Goal: Task Accomplishment & Management: Use online tool/utility

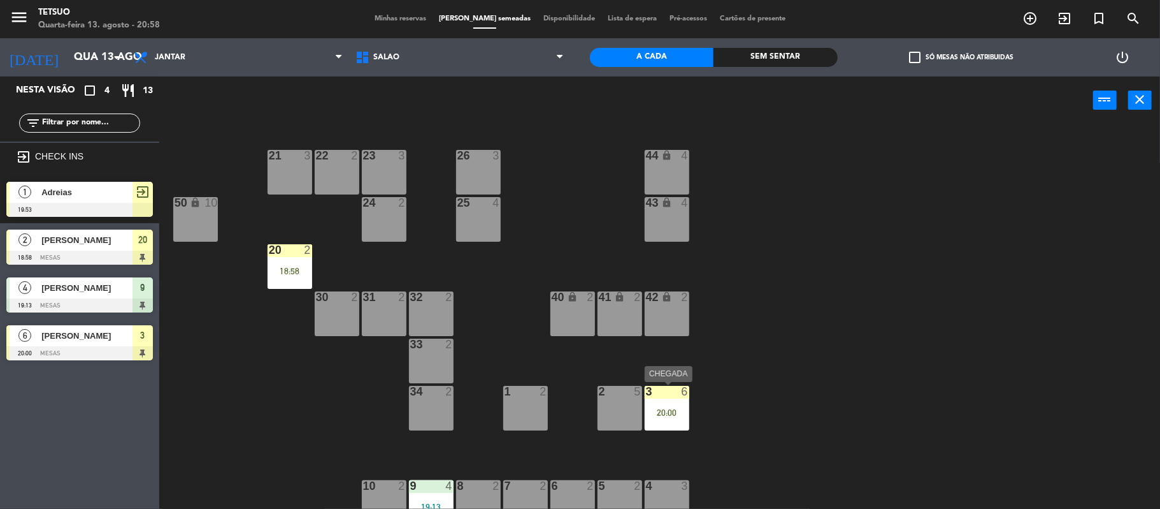
click at [666, 393] on div at bounding box center [666, 391] width 21 height 11
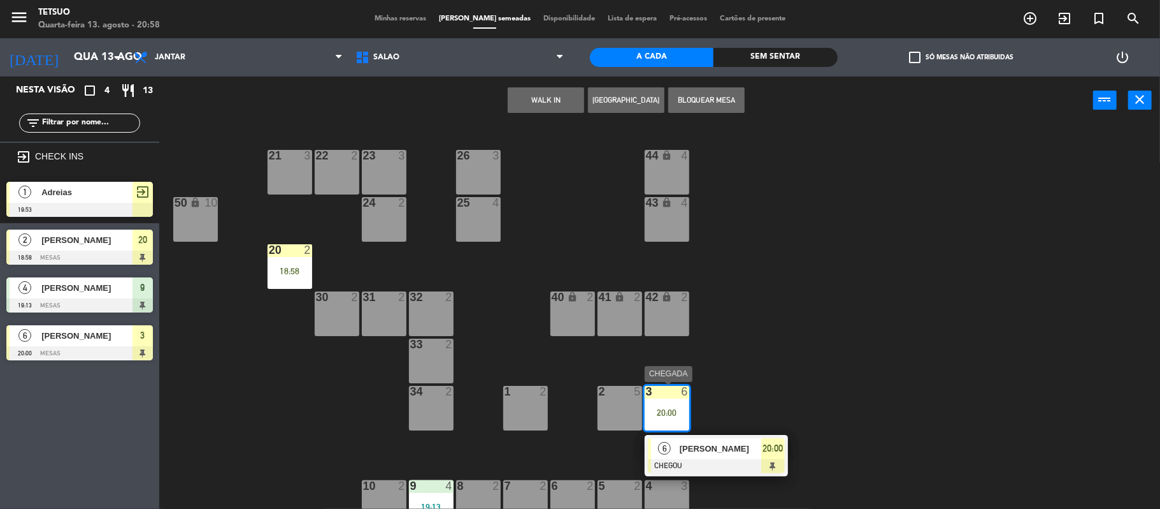
click at [719, 455] on div "[PERSON_NAME]" at bounding box center [720, 448] width 83 height 21
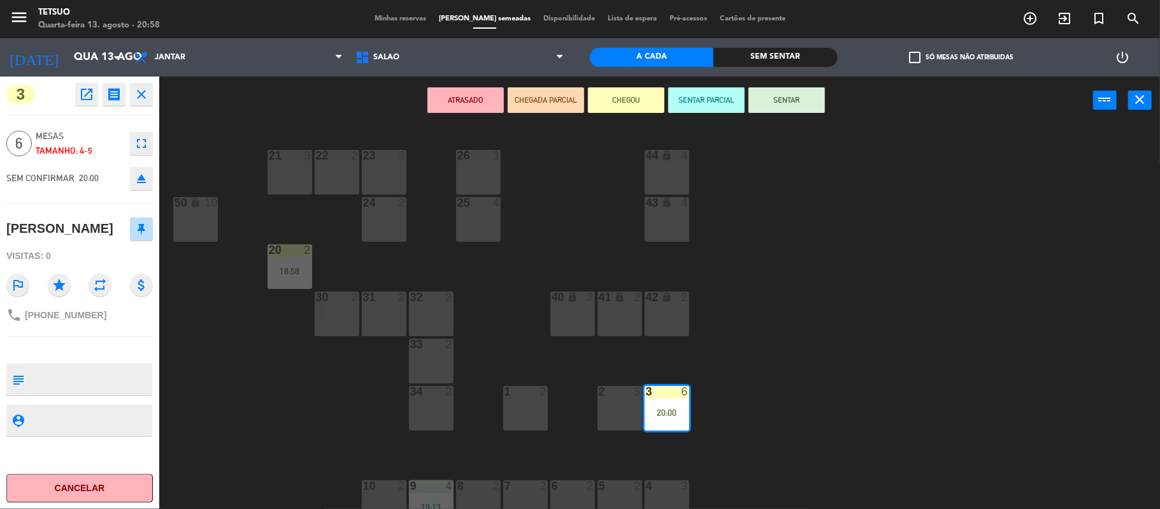
click at [795, 87] on button "SENTAR" at bounding box center [787, 99] width 76 height 25
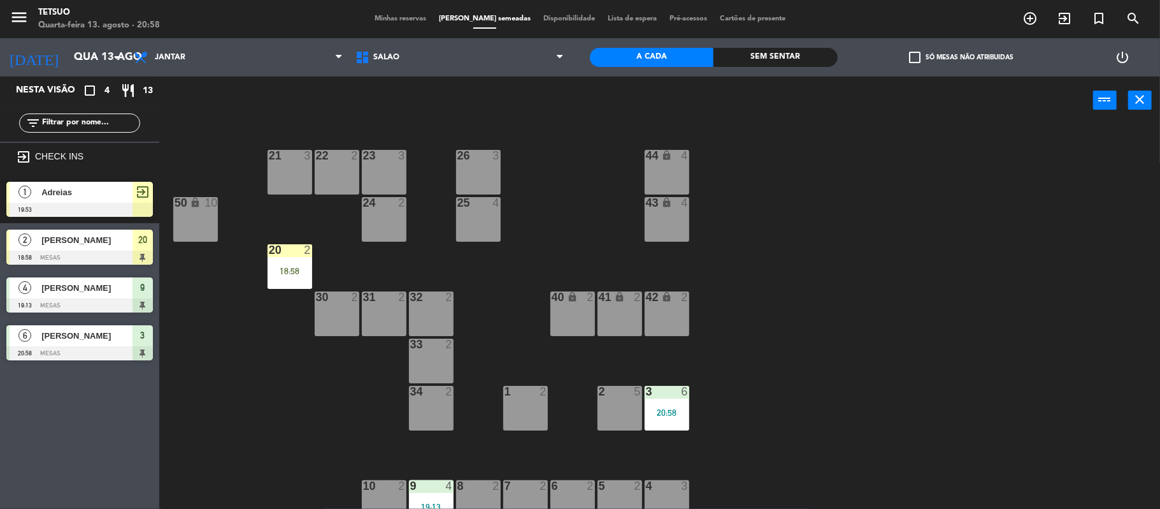
click at [288, 253] on div at bounding box center [289, 249] width 21 height 11
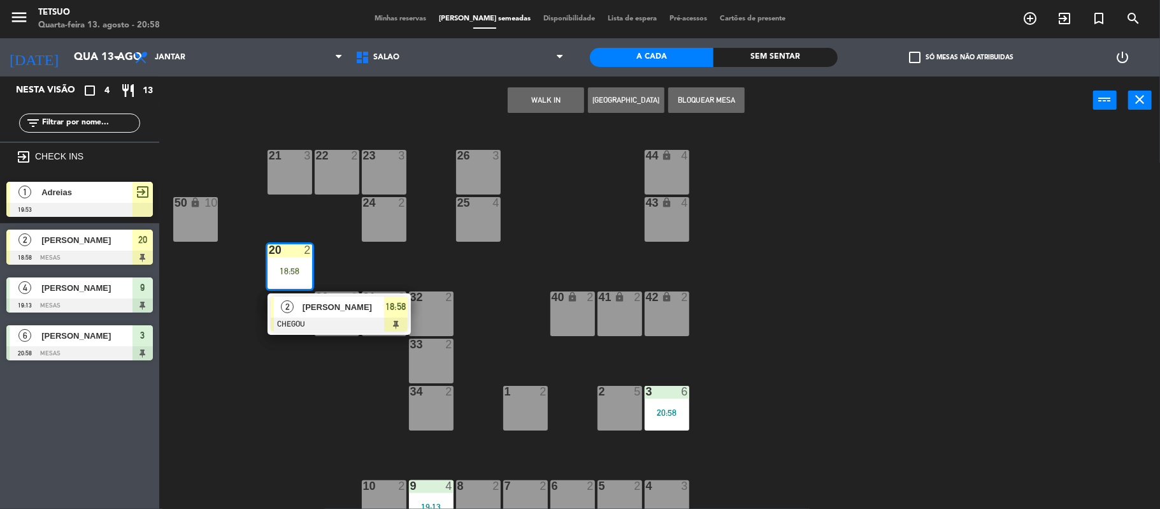
drag, startPoint x: 340, startPoint y: 312, endPoint x: 359, endPoint y: 312, distance: 19.8
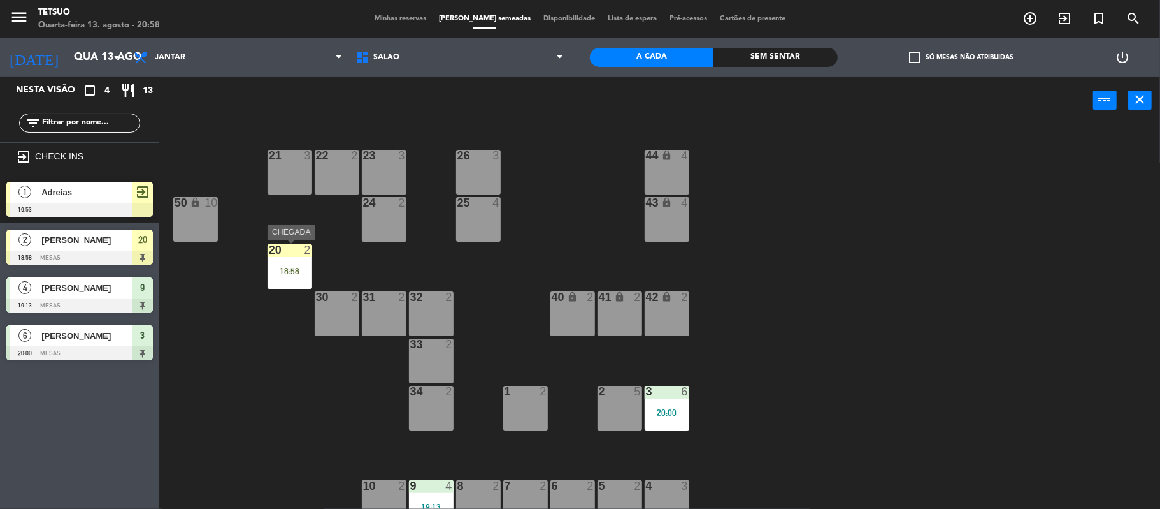
click at [289, 274] on div "18:58" at bounding box center [290, 270] width 45 height 9
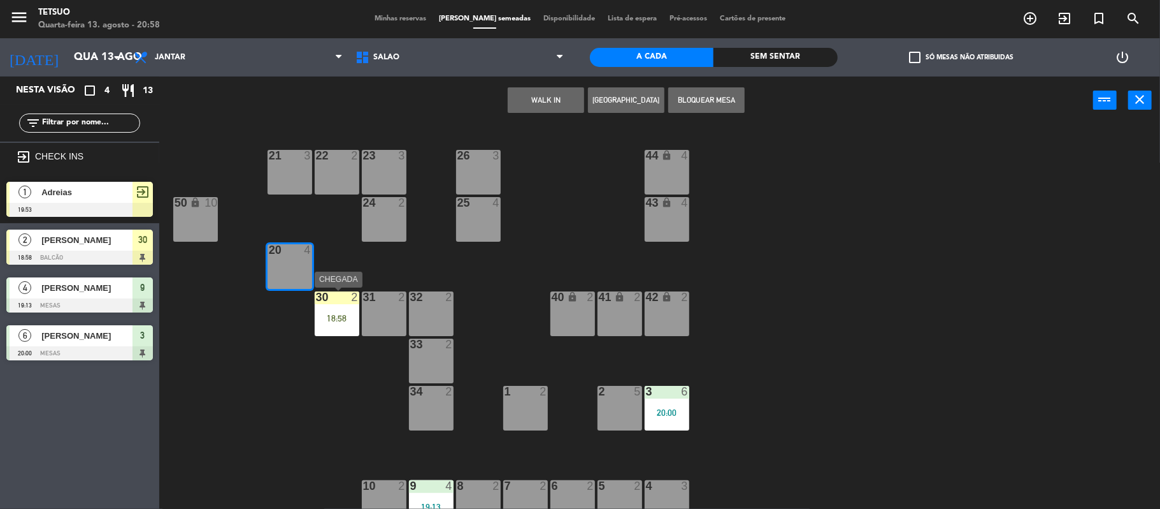
click at [345, 329] on div "30 2 18:58" at bounding box center [337, 313] width 45 height 45
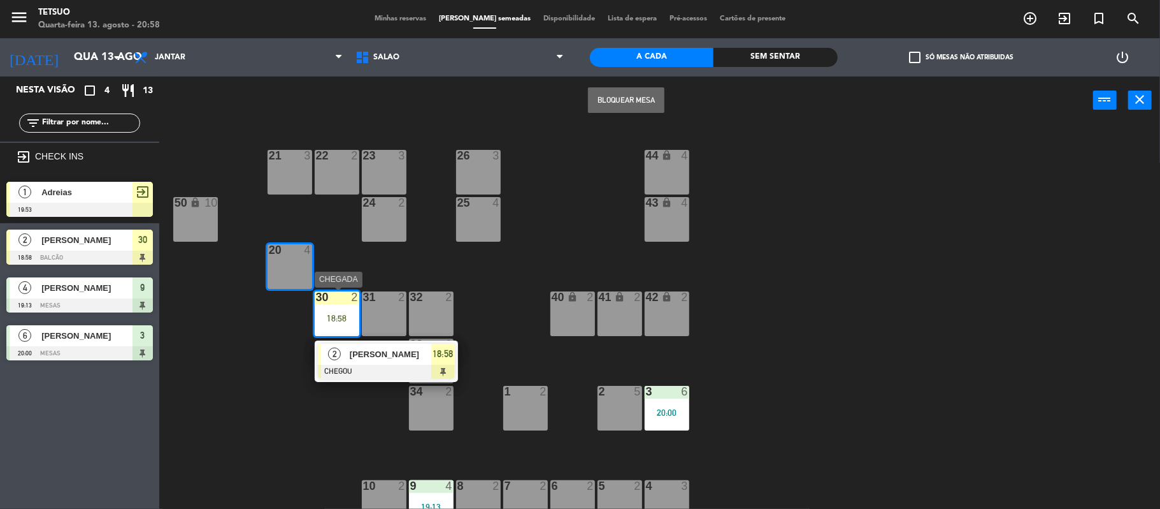
drag, startPoint x: 393, startPoint y: 357, endPoint x: 403, endPoint y: 359, distance: 11.1
click at [395, 357] on div "2 [PERSON_NAME] CHEGOU 18:58" at bounding box center [386, 360] width 162 height 41
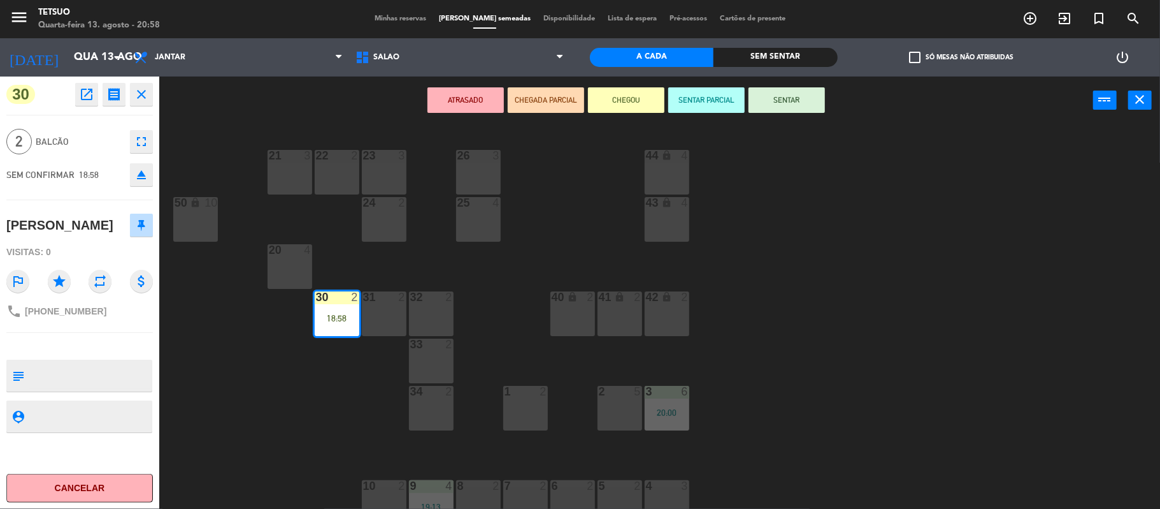
click at [800, 105] on button "SENTAR" at bounding box center [787, 99] width 76 height 25
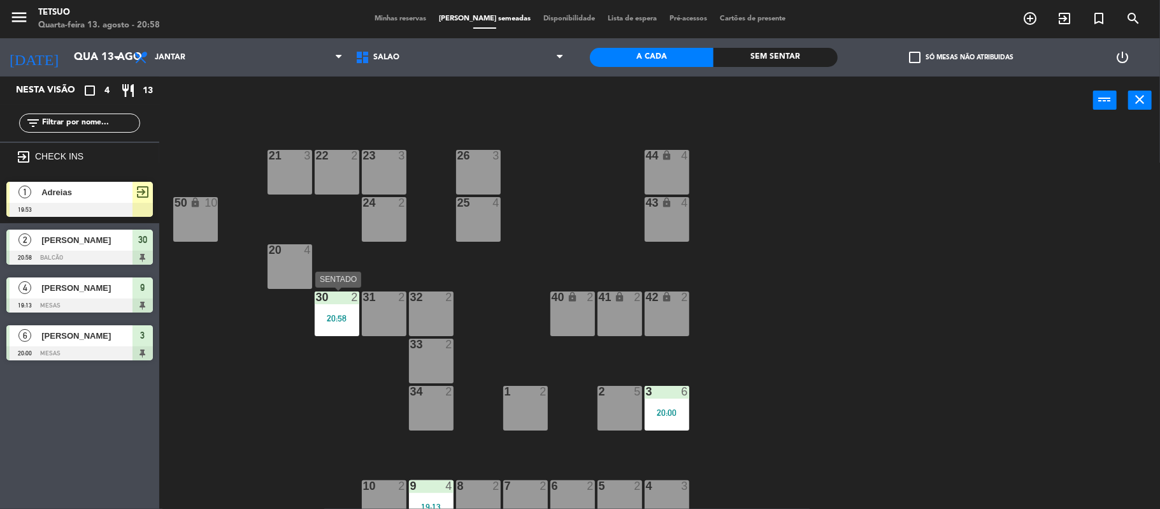
click at [321, 315] on div "20:58" at bounding box center [337, 318] width 45 height 9
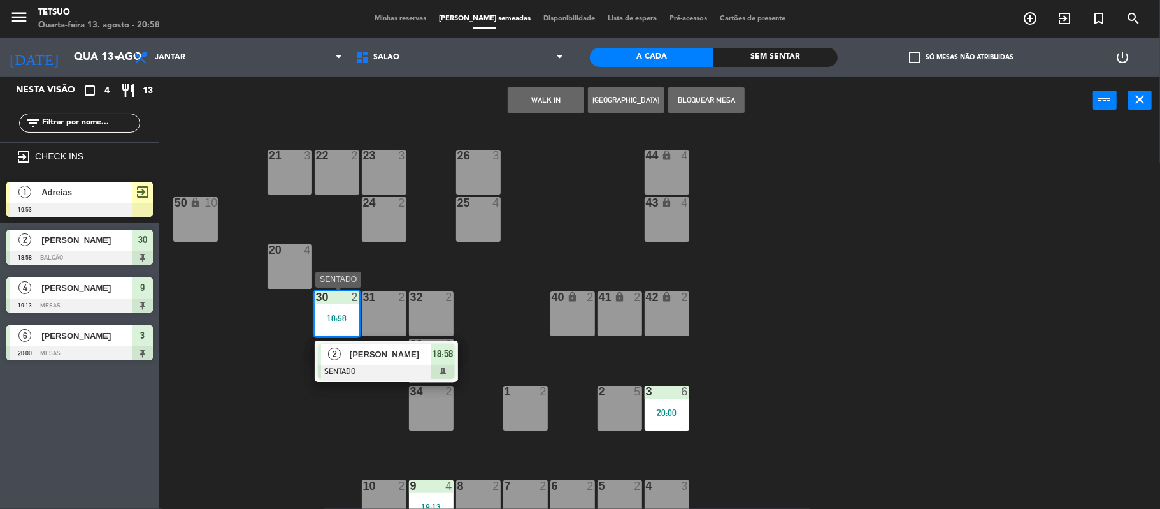
click at [373, 355] on div "2 [PERSON_NAME] SENTADO 18:58" at bounding box center [386, 360] width 162 height 41
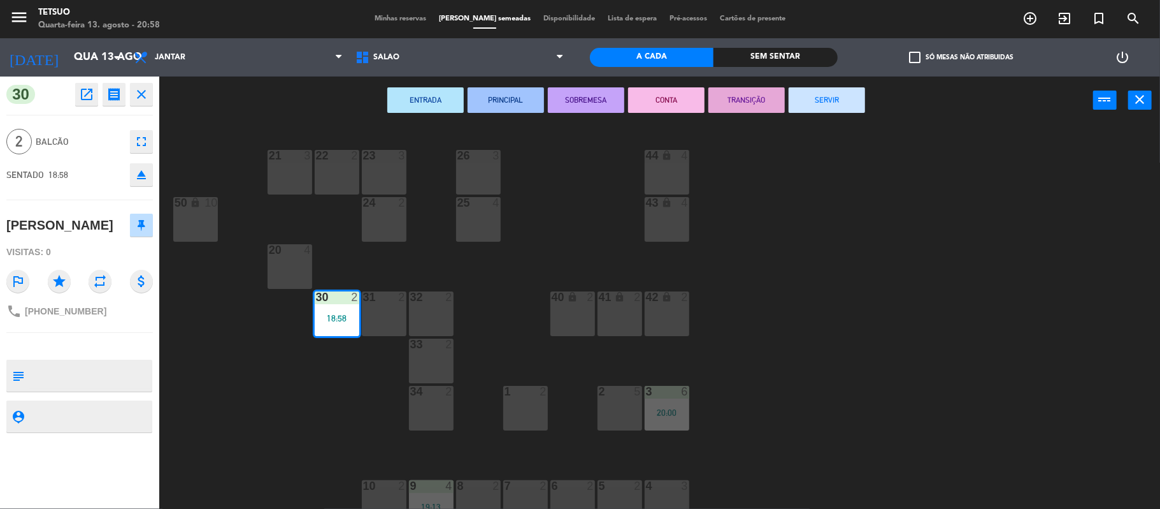
drag, startPoint x: 829, startPoint y: 107, endPoint x: 793, endPoint y: 105, distance: 35.8
click at [817, 105] on button "SERVIR" at bounding box center [827, 99] width 76 height 25
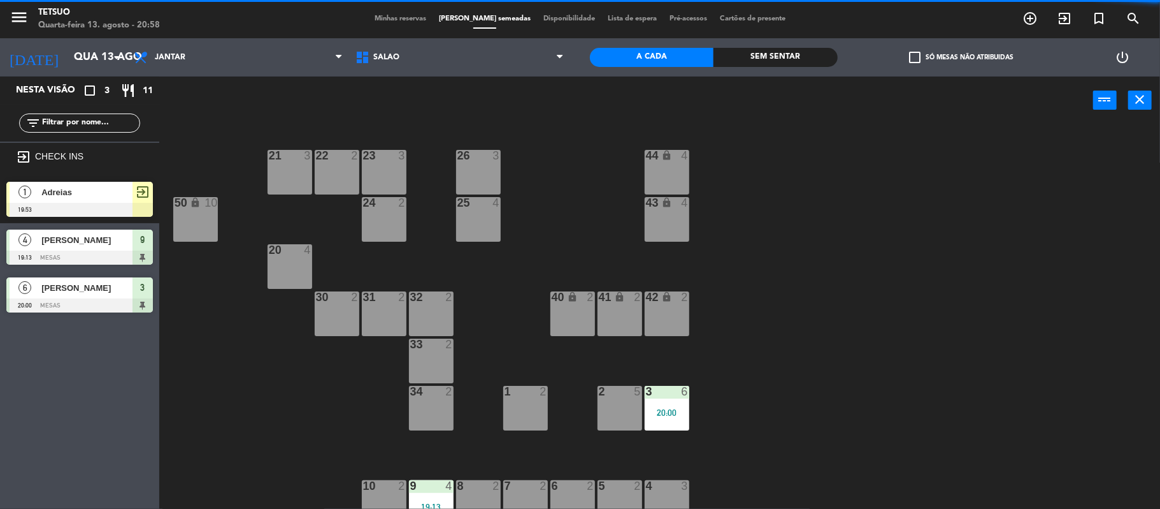
click at [116, 208] on div at bounding box center [79, 210] width 147 height 14
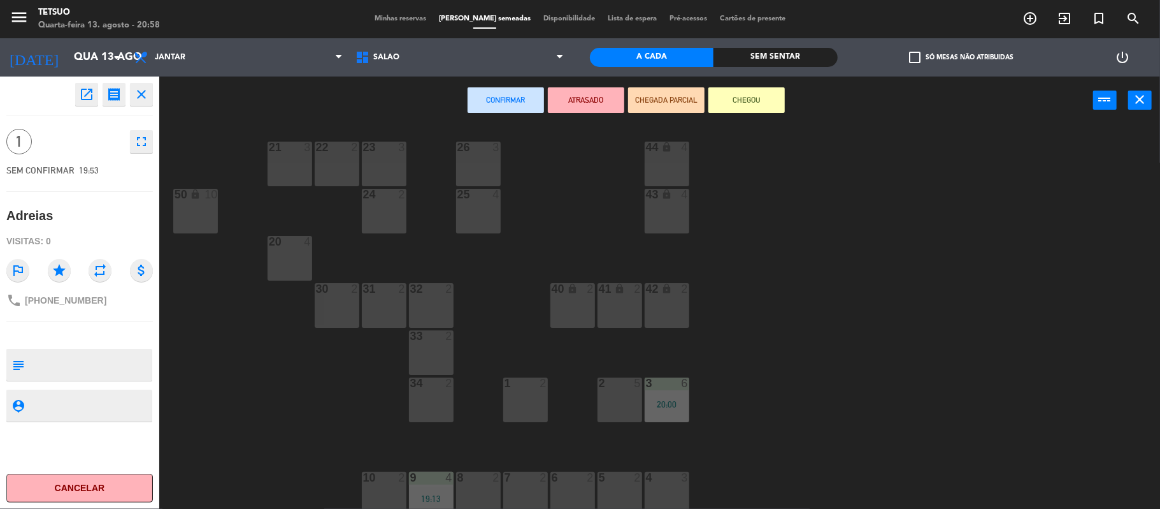
scroll to position [13, 0]
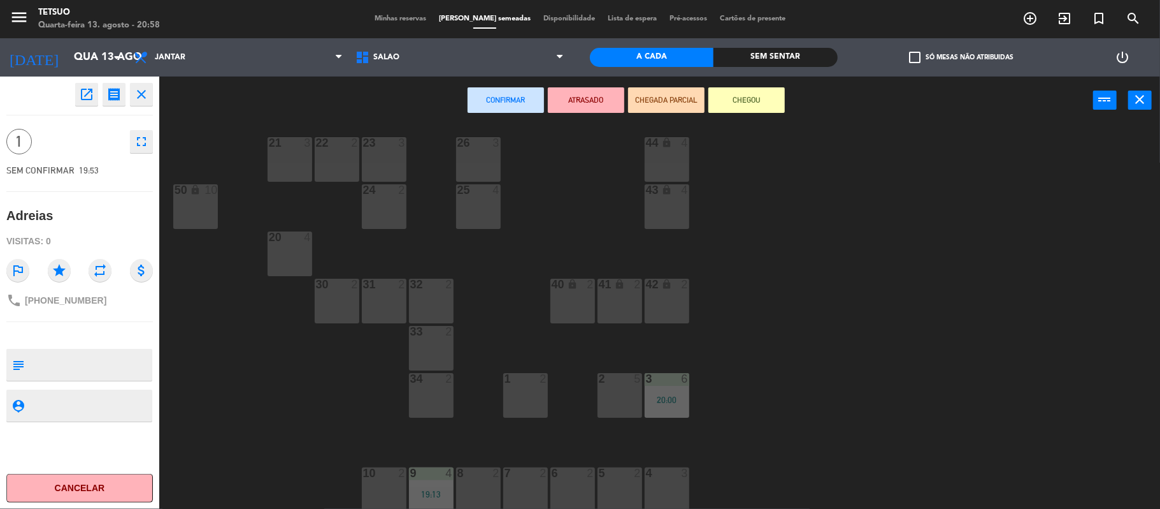
click at [865, 275] on div "21 3 22 2 23 3 26 3 44 lock 4 24 2 25 4 43 lock 4 50 lock 10 20 4 40 lock 2 41 …" at bounding box center [666, 319] width 990 height 384
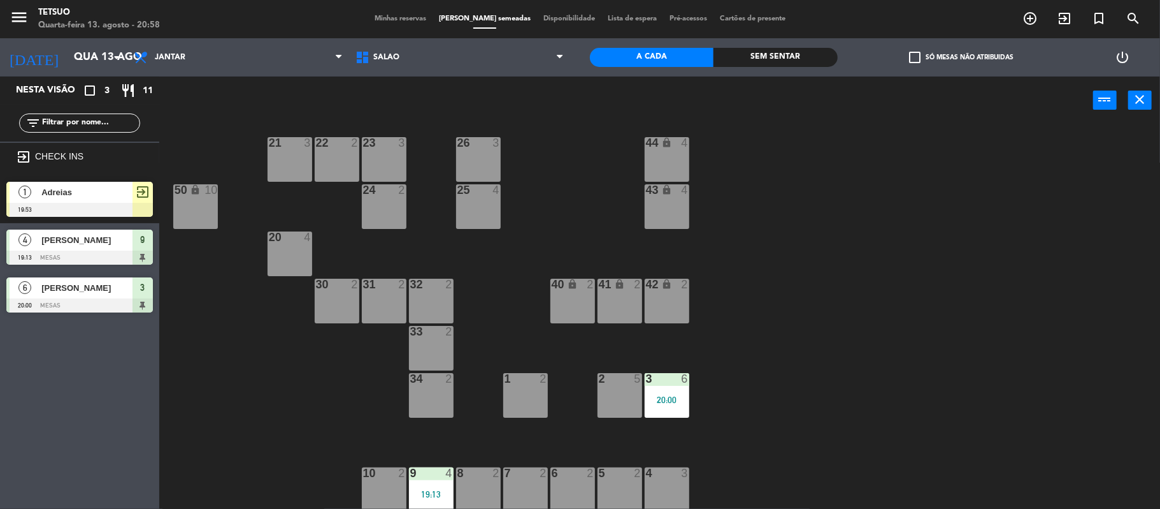
scroll to position [0, 0]
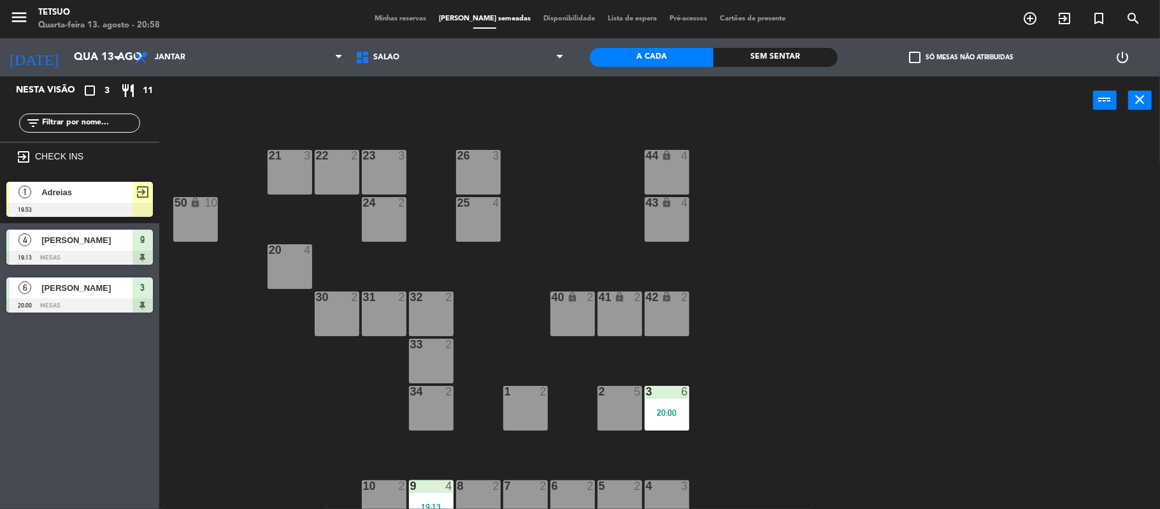
click at [82, 203] on div at bounding box center [79, 210] width 147 height 14
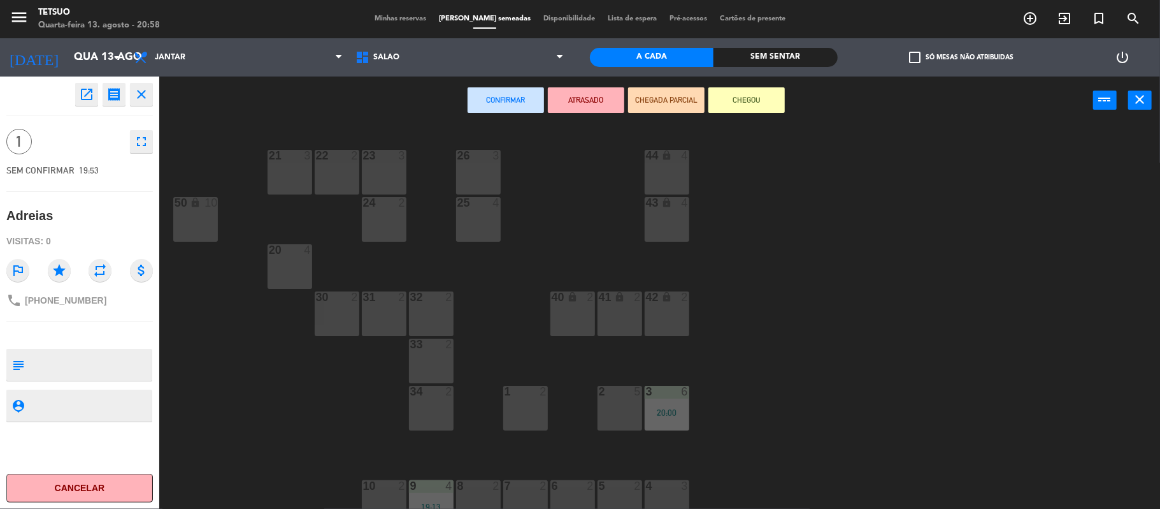
click at [335, 291] on div at bounding box center [336, 296] width 21 height 11
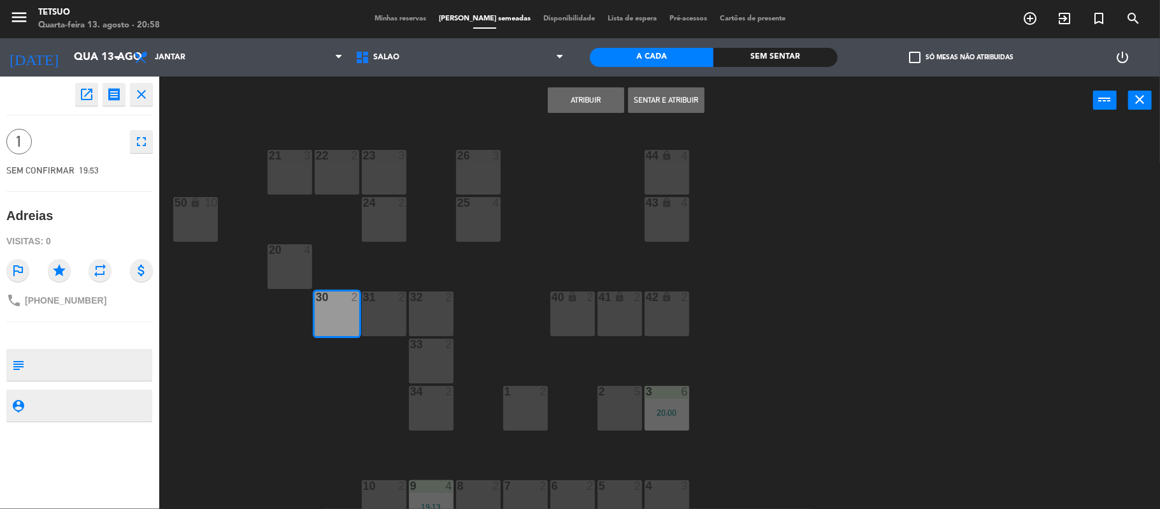
drag, startPoint x: 666, startPoint y: 99, endPoint x: 668, endPoint y: 48, distance: 51.0
click at [666, 98] on button "Sentar e Atribuir" at bounding box center [666, 99] width 76 height 25
